Goal: Task Accomplishment & Management: Use online tool/utility

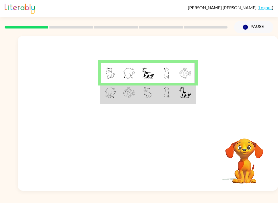
click at [125, 97] on img at bounding box center [129, 92] width 12 height 11
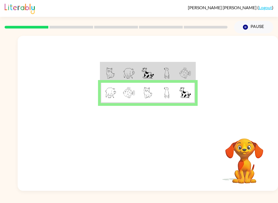
click at [123, 97] on img at bounding box center [129, 92] width 12 height 11
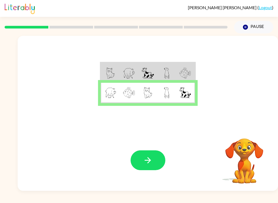
click at [148, 158] on icon "button" at bounding box center [148, 160] width 6 height 6
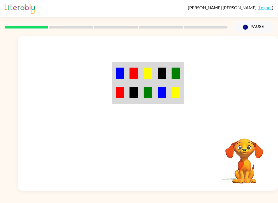
click at [253, 168] on video "Your browser must support playing .mp4 files to use Literably. Please try using…" at bounding box center [244, 157] width 54 height 54
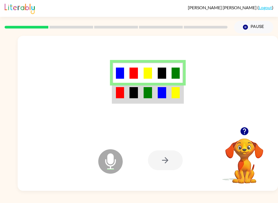
click at [133, 89] on img at bounding box center [133, 92] width 8 height 11
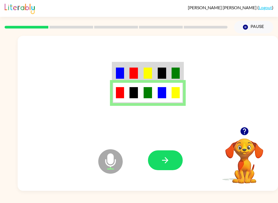
click at [175, 157] on button "button" at bounding box center [165, 160] width 35 height 20
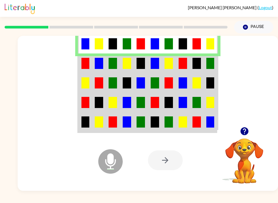
click at [175, 68] on td at bounding box center [169, 63] width 14 height 20
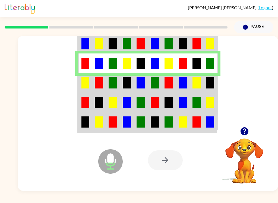
click at [176, 83] on td at bounding box center [183, 83] width 14 height 20
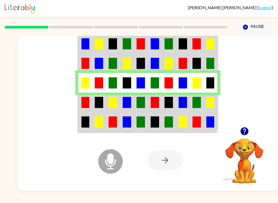
click at [204, 107] on td at bounding box center [210, 102] width 14 height 20
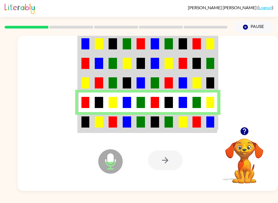
click at [176, 126] on td at bounding box center [183, 122] width 14 height 20
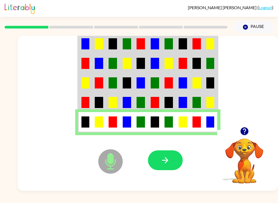
click at [174, 158] on button "button" at bounding box center [165, 160] width 35 height 20
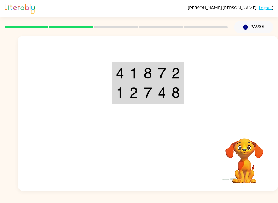
click at [251, 173] on video "Your browser must support playing .mp4 files to use Literably. Please try using…" at bounding box center [244, 157] width 54 height 54
click at [253, 167] on video "Your browser must support playing .mp4 files to use Literably. Please try using…" at bounding box center [244, 157] width 54 height 54
click at [257, 147] on video "Your browser must support playing .mp4 files to use Literably. Please try using…" at bounding box center [244, 157] width 54 height 54
click at [259, 165] on video "Your browser must support playing .mp4 files to use Literably. Please try using…" at bounding box center [244, 157] width 54 height 54
click at [248, 172] on video "Your browser must support playing .mp4 files to use Literably. Please try using…" at bounding box center [244, 157] width 54 height 54
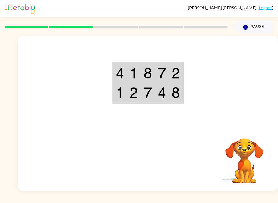
click at [240, 167] on video "Your browser must support playing .mp4 files to use Literably. Please try using…" at bounding box center [244, 157] width 54 height 54
click at [274, 169] on div "Your browser must support playing .mp4 files to use Literably. Please try using…" at bounding box center [148, 160] width 260 height 61
click at [272, 161] on div "Your browser must support playing .mp4 files to use Literably. Please try using…" at bounding box center [148, 160] width 260 height 61
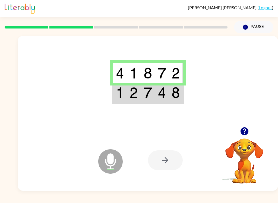
click at [156, 103] on td at bounding box center [162, 93] width 14 height 20
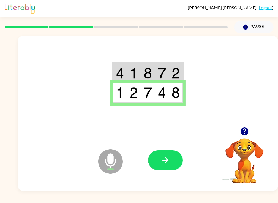
click at [159, 105] on div at bounding box center [148, 81] width 260 height 91
click at [168, 77] on td at bounding box center [162, 73] width 14 height 20
click at [165, 167] on button "button" at bounding box center [165, 160] width 35 height 20
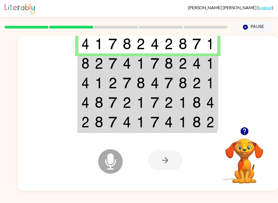
click at [183, 65] on img at bounding box center [182, 63] width 8 height 11
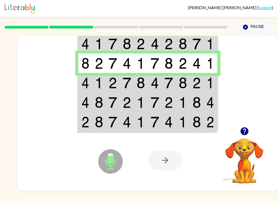
click at [166, 79] on img at bounding box center [168, 82] width 8 height 11
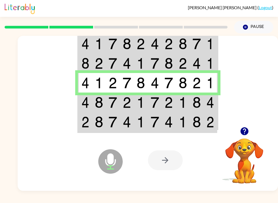
click at [176, 101] on td at bounding box center [183, 102] width 14 height 20
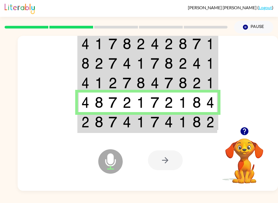
click at [191, 132] on td at bounding box center [197, 122] width 14 height 20
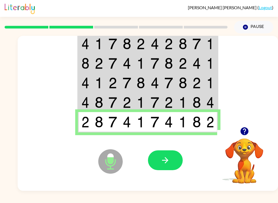
click at [170, 164] on button "button" at bounding box center [165, 160] width 35 height 20
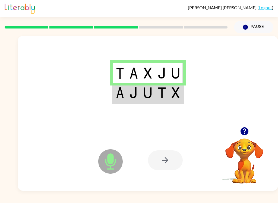
click at [107, 79] on div at bounding box center [148, 81] width 260 height 91
click at [173, 110] on div at bounding box center [148, 81] width 260 height 91
click at [160, 96] on img at bounding box center [162, 92] width 8 height 11
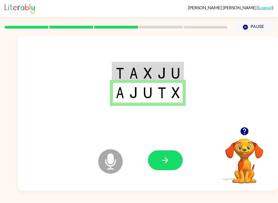
click at [164, 154] on button "button" at bounding box center [165, 160] width 35 height 20
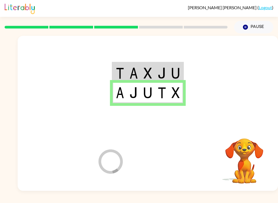
click at [177, 155] on div at bounding box center [186, 160] width 76 height 61
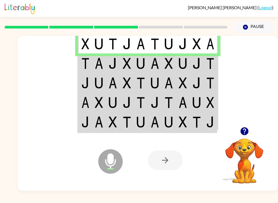
click at [158, 65] on img at bounding box center [155, 63] width 8 height 11
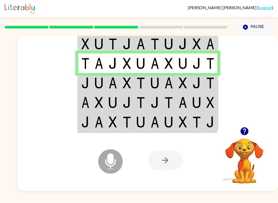
click at [186, 65] on img at bounding box center [182, 63] width 8 height 11
click at [193, 81] on img at bounding box center [196, 82] width 8 height 11
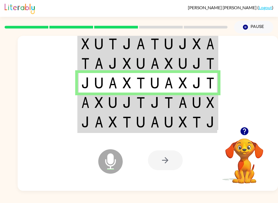
click at [192, 60] on td at bounding box center [197, 63] width 14 height 20
click at [194, 64] on img at bounding box center [196, 63] width 8 height 11
click at [162, 65] on td at bounding box center [169, 63] width 14 height 20
click at [152, 108] on img at bounding box center [155, 102] width 8 height 11
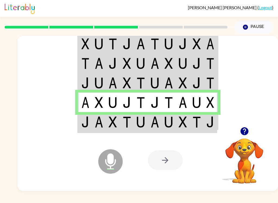
click at [193, 117] on img at bounding box center [196, 121] width 8 height 11
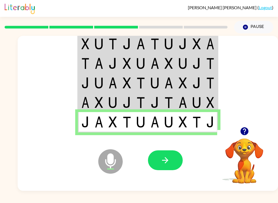
click at [168, 163] on icon "button" at bounding box center [164, 159] width 9 height 9
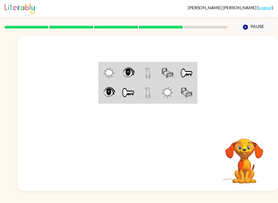
click at [250, 169] on video "Your browser must support playing .mp4 files to use Literably. Please try using…" at bounding box center [244, 157] width 54 height 54
click at [251, 173] on video "Your browser must support playing .mp4 files to use Literably. Please try using…" at bounding box center [244, 157] width 54 height 54
click at [243, 181] on video "Your browser must support playing .mp4 files to use Literably. Please try using…" at bounding box center [244, 157] width 54 height 54
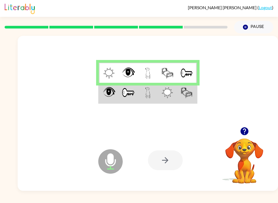
click at [103, 95] on td at bounding box center [109, 93] width 20 height 20
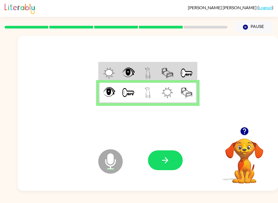
click at [251, 131] on button "button" at bounding box center [244, 131] width 14 height 14
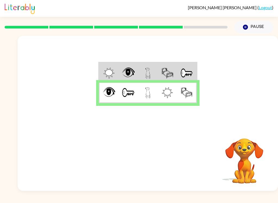
click at [251, 132] on video "Your browser must support playing .mp4 files to use Literably. Please try using…" at bounding box center [244, 157] width 54 height 54
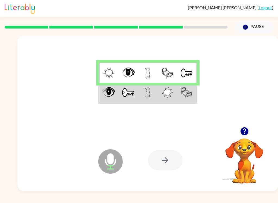
click at [160, 103] on td at bounding box center [168, 93] width 20 height 20
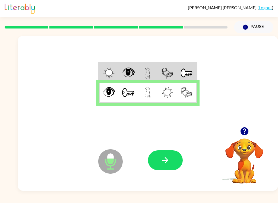
click at [177, 87] on td at bounding box center [187, 93] width 20 height 20
click at [165, 159] on icon "button" at bounding box center [164, 159] width 9 height 9
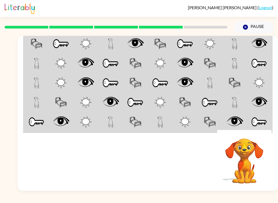
click at [237, 169] on video "Your browser must support playing .mp4 files to use Literably. Please try using…" at bounding box center [244, 157] width 54 height 54
click at [213, 186] on div at bounding box center [186, 160] width 76 height 61
click at [251, 176] on video "Your browser must support playing .mp4 files to use Literably. Please try using…" at bounding box center [244, 157] width 54 height 54
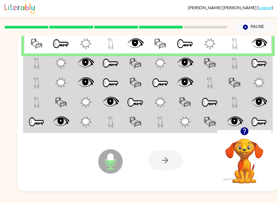
click at [119, 69] on img at bounding box center [110, 63] width 17 height 11
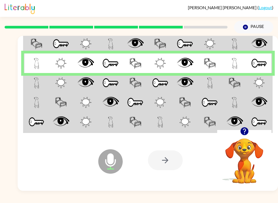
click at [230, 90] on td at bounding box center [234, 83] width 25 height 20
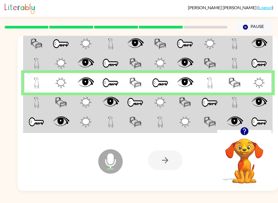
click at [213, 107] on img at bounding box center [209, 102] width 17 height 11
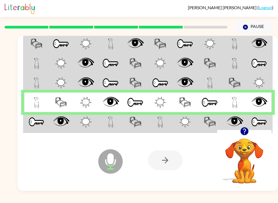
click at [173, 131] on td at bounding box center [185, 122] width 25 height 20
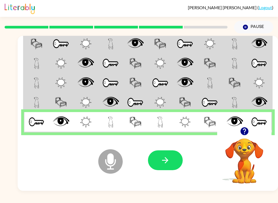
click at [246, 148] on video "Your browser must support playing .mp4 files to use Literably. Please try using…" at bounding box center [244, 157] width 54 height 54
click at [242, 132] on icon "button" at bounding box center [244, 131] width 8 height 8
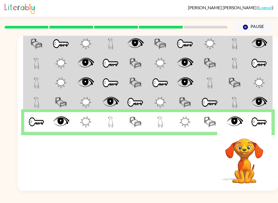
click at [247, 129] on td at bounding box center [259, 122] width 25 height 20
click at [179, 148] on div at bounding box center [186, 160] width 76 height 61
click at [178, 106] on td at bounding box center [185, 102] width 25 height 20
click at [177, 101] on td at bounding box center [185, 102] width 25 height 20
click at [257, 24] on button "Pause Pause" at bounding box center [253, 27] width 39 height 12
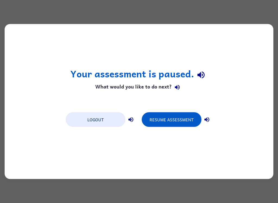
click at [96, 120] on button "Logout" at bounding box center [96, 119] width 60 height 15
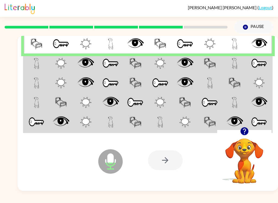
click at [112, 168] on icon at bounding box center [110, 161] width 24 height 24
click at [252, 28] on button "Pause Pause" at bounding box center [253, 27] width 39 height 12
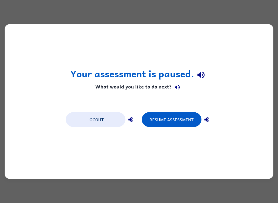
click at [93, 119] on button "Logout" at bounding box center [96, 119] width 60 height 15
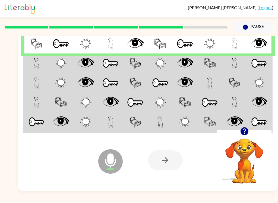
click at [260, 72] on td at bounding box center [259, 63] width 25 height 20
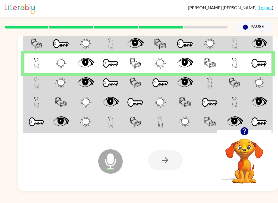
click at [254, 82] on img at bounding box center [258, 82] width 11 height 11
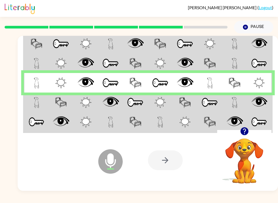
click at [246, 104] on td at bounding box center [234, 102] width 25 height 20
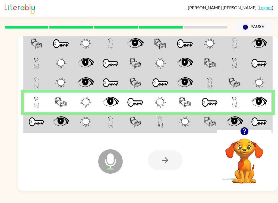
click at [260, 119] on img at bounding box center [259, 121] width 16 height 11
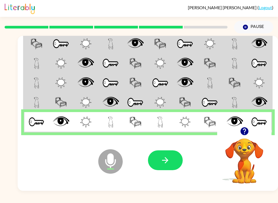
click at [173, 163] on button "button" at bounding box center [165, 160] width 35 height 20
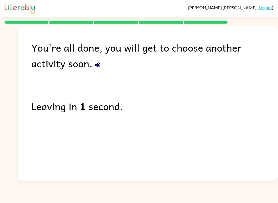
click at [263, 8] on link "Logout" at bounding box center [265, 7] width 13 height 5
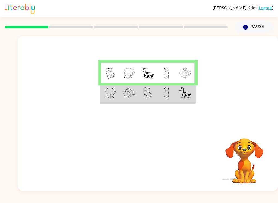
click at [186, 69] on img at bounding box center [185, 73] width 12 height 11
click at [106, 63] on td at bounding box center [110, 73] width 19 height 20
click at [131, 75] on img at bounding box center [129, 73] width 12 height 11
click at [151, 75] on img at bounding box center [148, 73] width 12 height 11
click at [166, 75] on img at bounding box center [166, 73] width 5 height 11
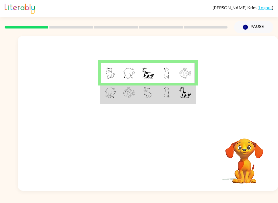
click at [187, 75] on img at bounding box center [185, 73] width 12 height 11
click at [120, 88] on td at bounding box center [128, 93] width 19 height 20
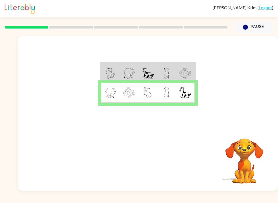
click at [120, 88] on td at bounding box center [128, 93] width 19 height 20
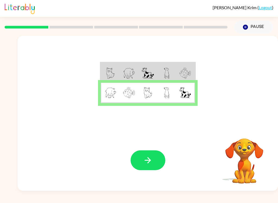
click at [111, 97] on img at bounding box center [111, 92] width 12 height 11
click at [130, 97] on img at bounding box center [129, 92] width 12 height 11
click at [150, 97] on img at bounding box center [147, 92] width 8 height 11
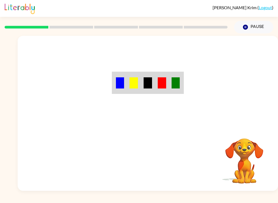
click at [165, 93] on td at bounding box center [162, 82] width 14 height 21
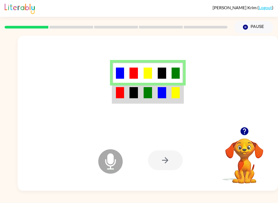
click at [146, 91] on img at bounding box center [147, 92] width 8 height 11
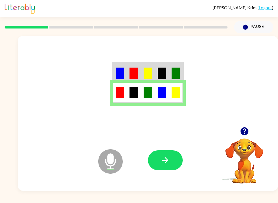
click at [162, 162] on icon "button" at bounding box center [164, 159] width 9 height 9
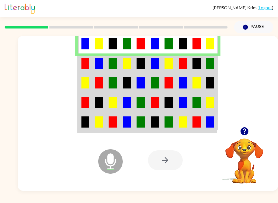
click at [83, 59] on img at bounding box center [85, 63] width 8 height 11
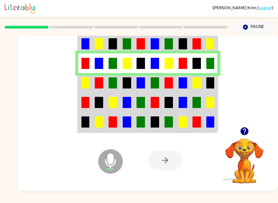
click at [113, 82] on img at bounding box center [113, 82] width 8 height 11
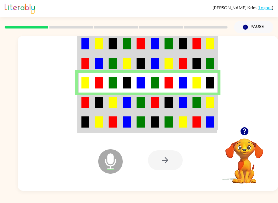
click at [97, 103] on img at bounding box center [99, 102] width 8 height 11
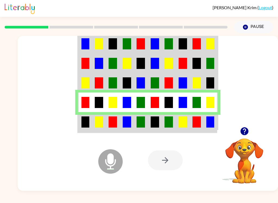
click at [119, 123] on td at bounding box center [113, 122] width 14 height 20
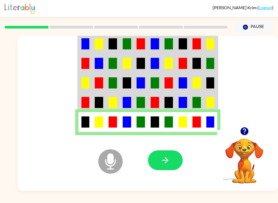
click at [162, 157] on icon "button" at bounding box center [164, 159] width 9 height 9
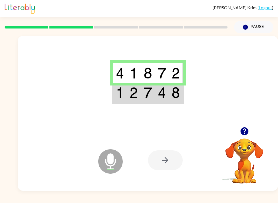
click at [124, 93] on img at bounding box center [120, 92] width 8 height 11
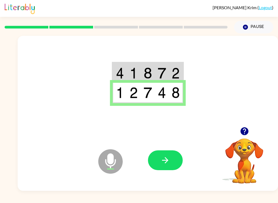
click at [159, 158] on button "button" at bounding box center [165, 160] width 35 height 20
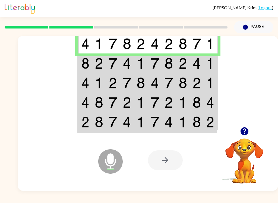
click at [86, 64] on img at bounding box center [85, 63] width 8 height 11
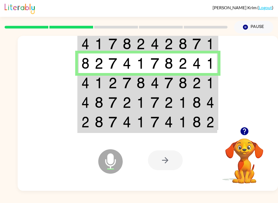
click at [83, 82] on img at bounding box center [85, 82] width 8 height 11
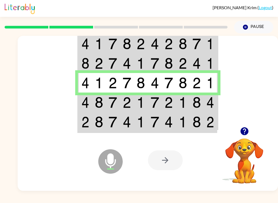
click at [89, 101] on td at bounding box center [85, 102] width 14 height 20
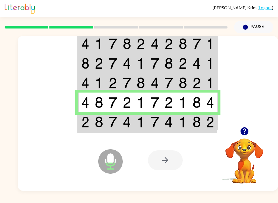
click at [85, 124] on img at bounding box center [85, 121] width 8 height 11
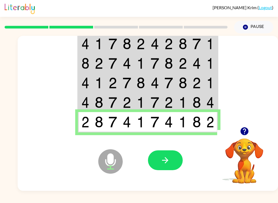
click at [164, 157] on icon "button" at bounding box center [164, 159] width 9 height 9
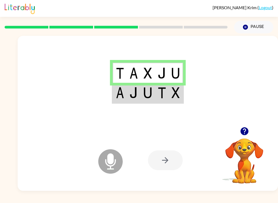
click at [116, 87] on img at bounding box center [120, 92] width 8 height 11
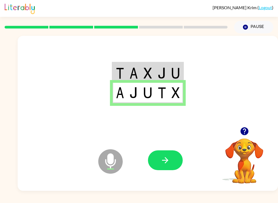
click at [173, 163] on button "button" at bounding box center [165, 160] width 35 height 20
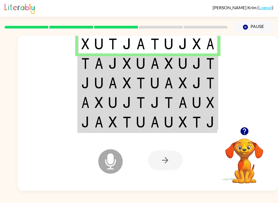
click at [96, 62] on img at bounding box center [99, 63] width 8 height 11
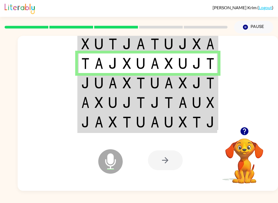
click at [87, 80] on img at bounding box center [85, 82] width 8 height 11
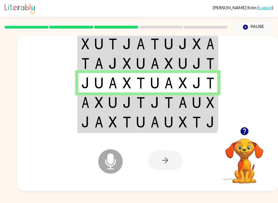
click at [85, 97] on td at bounding box center [85, 102] width 14 height 20
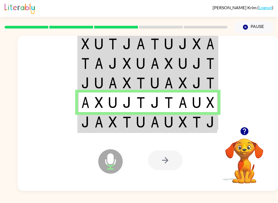
click at [88, 124] on img at bounding box center [85, 121] width 8 height 11
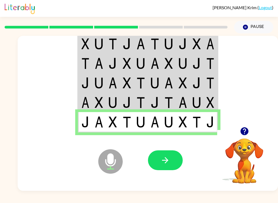
click at [165, 158] on icon "button" at bounding box center [165, 160] width 6 height 6
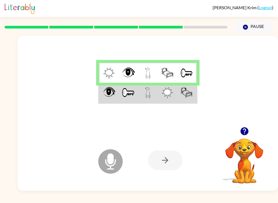
click at [149, 93] on img at bounding box center [147, 92] width 5 height 11
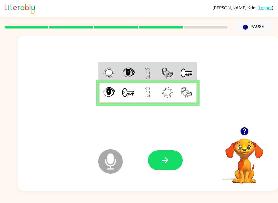
click at [164, 175] on icon "Microphone The Microphone is here when it is your turn to talk" at bounding box center [137, 168] width 81 height 41
click at [173, 158] on button "button" at bounding box center [165, 160] width 35 height 20
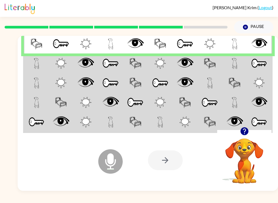
click at [260, 64] on img at bounding box center [259, 63] width 16 height 11
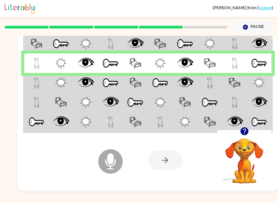
click at [224, 84] on td at bounding box center [234, 83] width 25 height 20
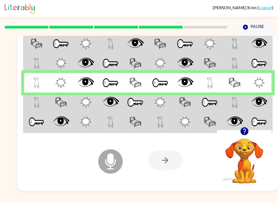
click at [167, 105] on td at bounding box center [160, 102] width 25 height 20
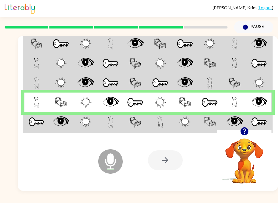
click at [46, 125] on td at bounding box center [36, 122] width 25 height 20
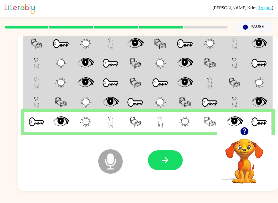
click at [157, 155] on button "button" at bounding box center [165, 160] width 35 height 20
